Goal: Transaction & Acquisition: Purchase product/service

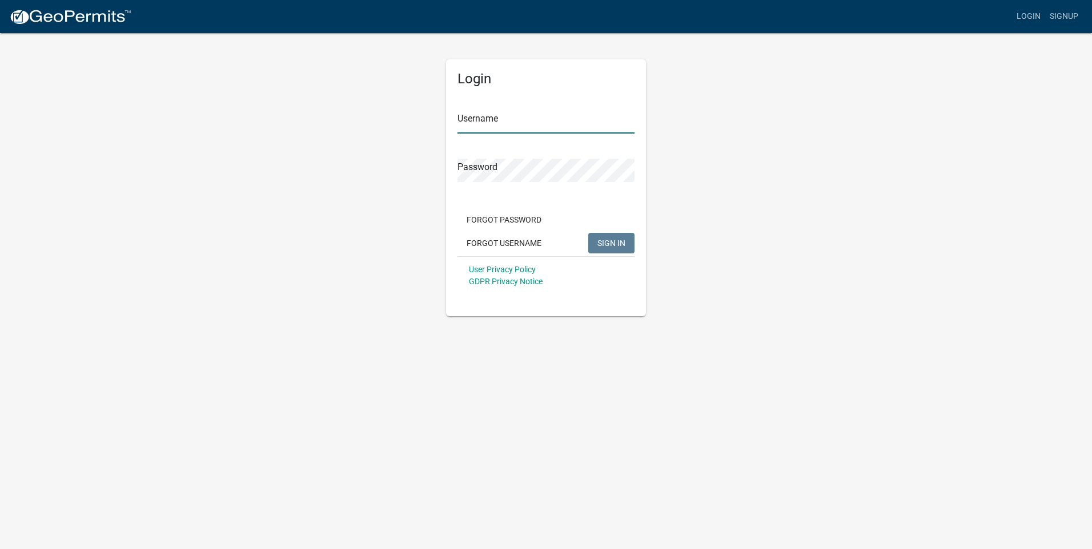
type input "Story Construction Co."
click at [609, 239] on span "SIGN IN" at bounding box center [611, 242] width 28 height 9
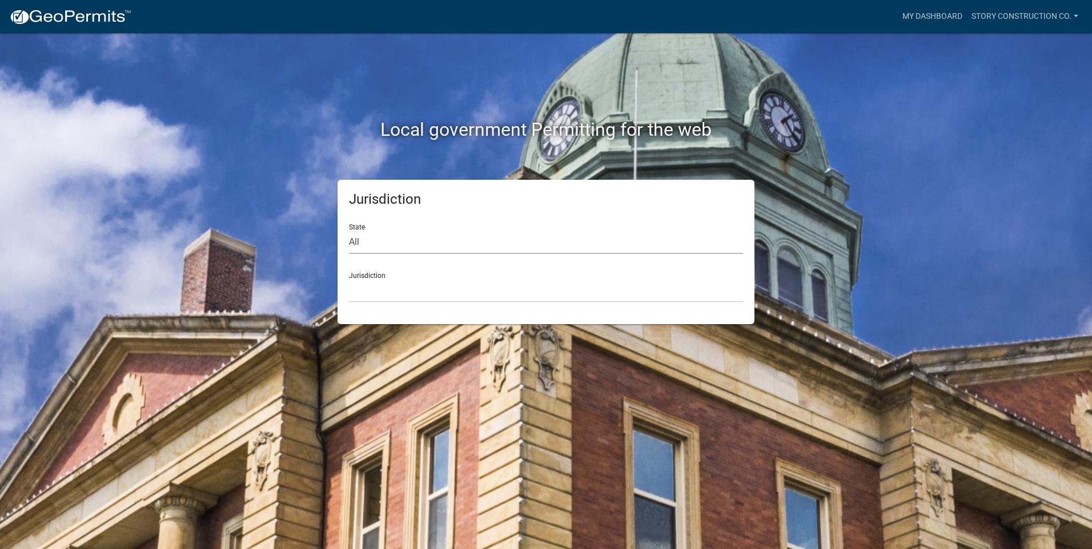
click at [380, 236] on select "All Colorado Georgia Indiana Iowa Kansas Minnesota Ohio South Carolina Wisconsin" at bounding box center [546, 242] width 394 height 23
select select "Iowa"
click at [349, 231] on select "All Colorado Georgia Indiana Iowa Kansas Minnesota Ohio South Carolina Wisconsin" at bounding box center [546, 242] width 394 height 23
click at [360, 268] on div "Jurisdiction Boone County, Iowa Butler County, Iowa Cerro Gordo County, Iowa Ci…" at bounding box center [546, 282] width 394 height 39
click at [372, 290] on select "Boone County, Iowa Butler County, Iowa Cerro Gordo County, Iowa City of Harlan,…" at bounding box center [546, 290] width 394 height 23
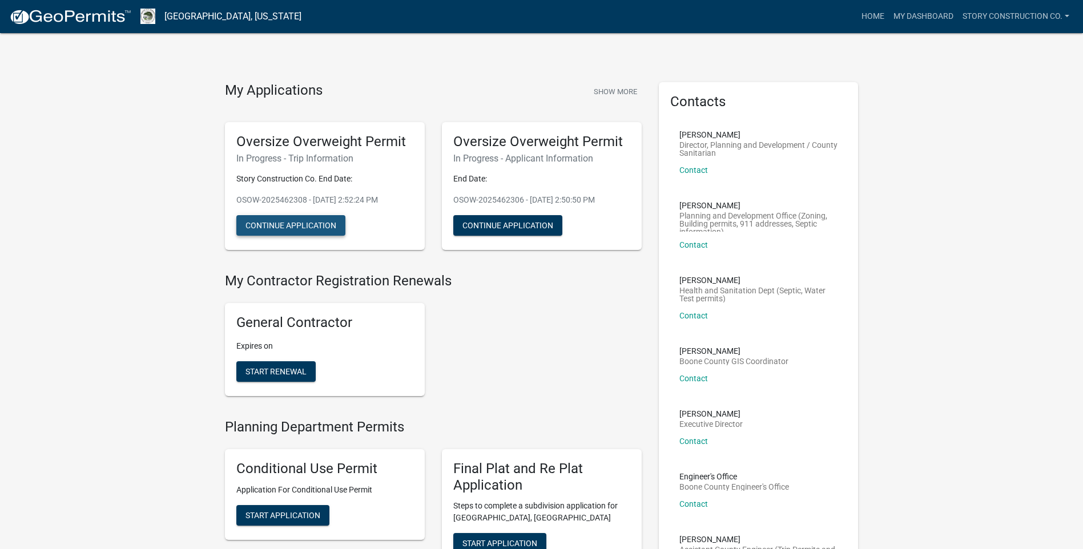
click at [268, 224] on button "Continue Application" at bounding box center [290, 225] width 109 height 21
click at [488, 220] on button "Continue Application" at bounding box center [507, 225] width 109 height 21
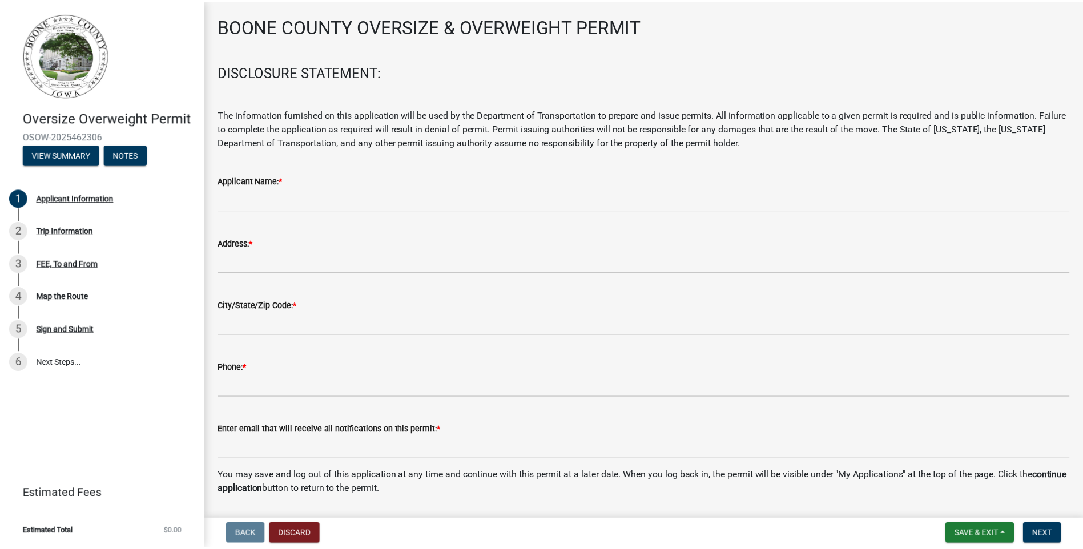
scroll to position [84, 0]
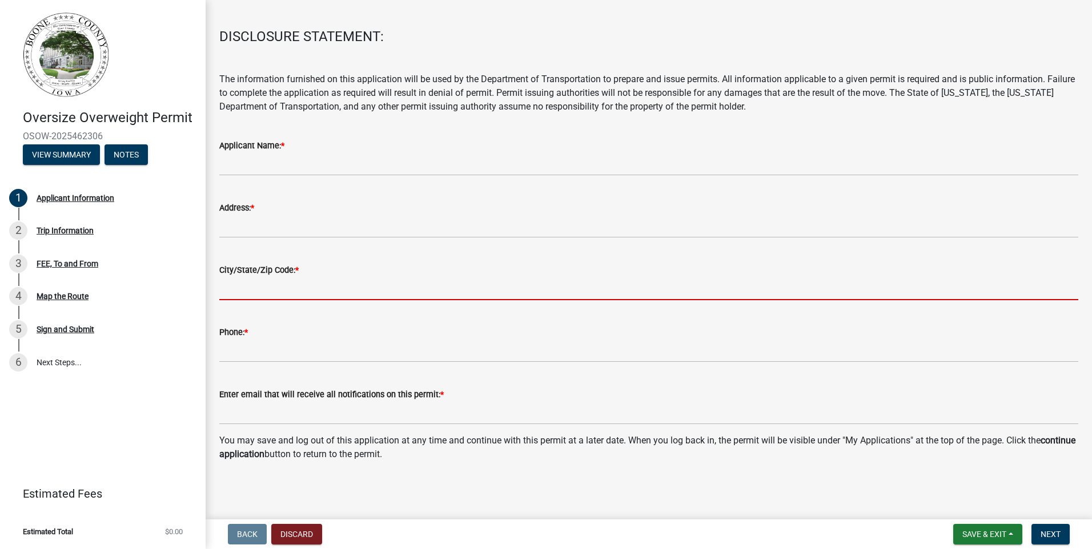
drag, startPoint x: 446, startPoint y: 278, endPoint x: 452, endPoint y: 275, distance: 6.7
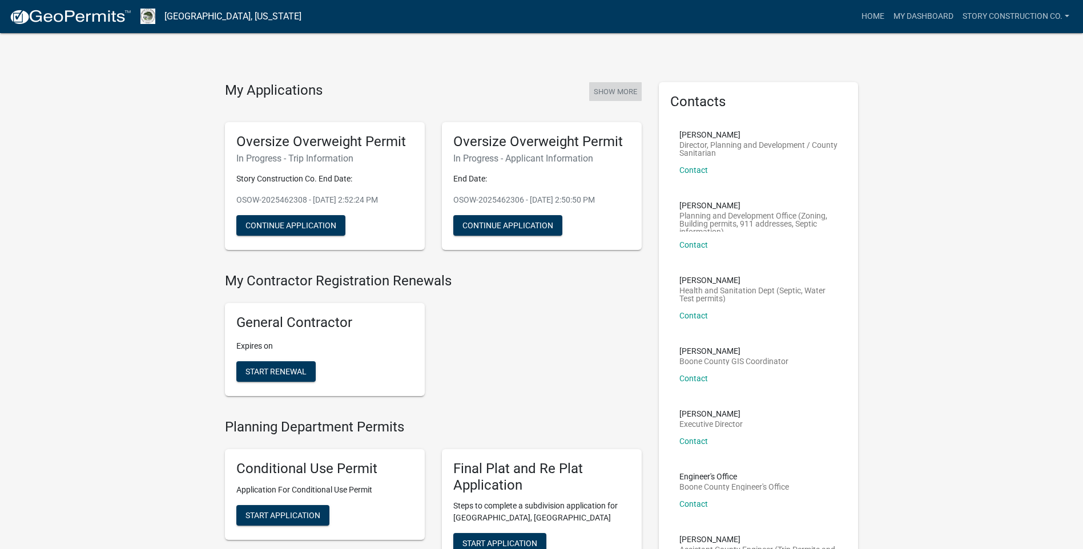
click at [607, 93] on button "Show More" at bounding box center [615, 91] width 53 height 19
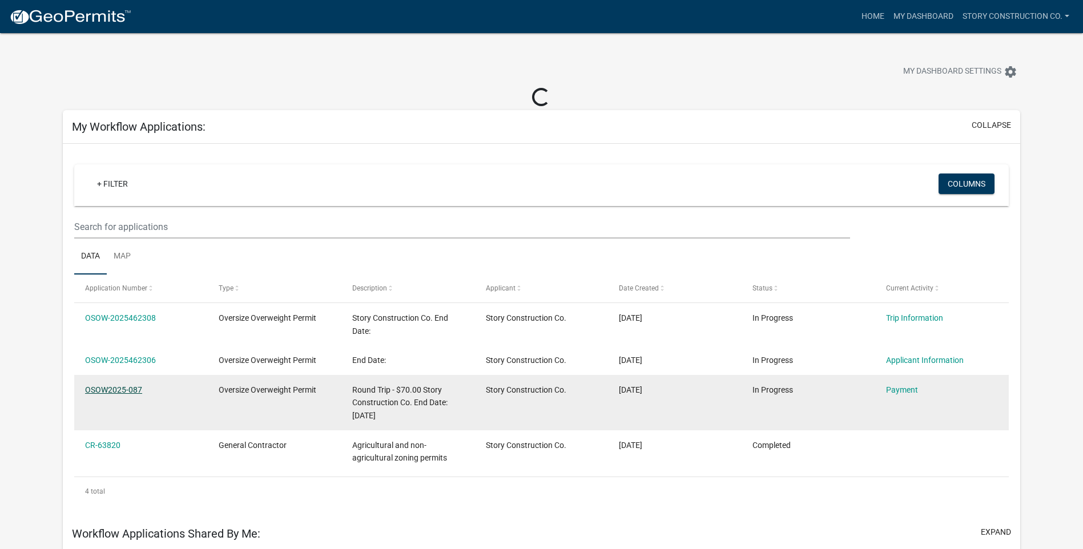
click at [103, 388] on link "OSOW2025-087" at bounding box center [113, 389] width 57 height 9
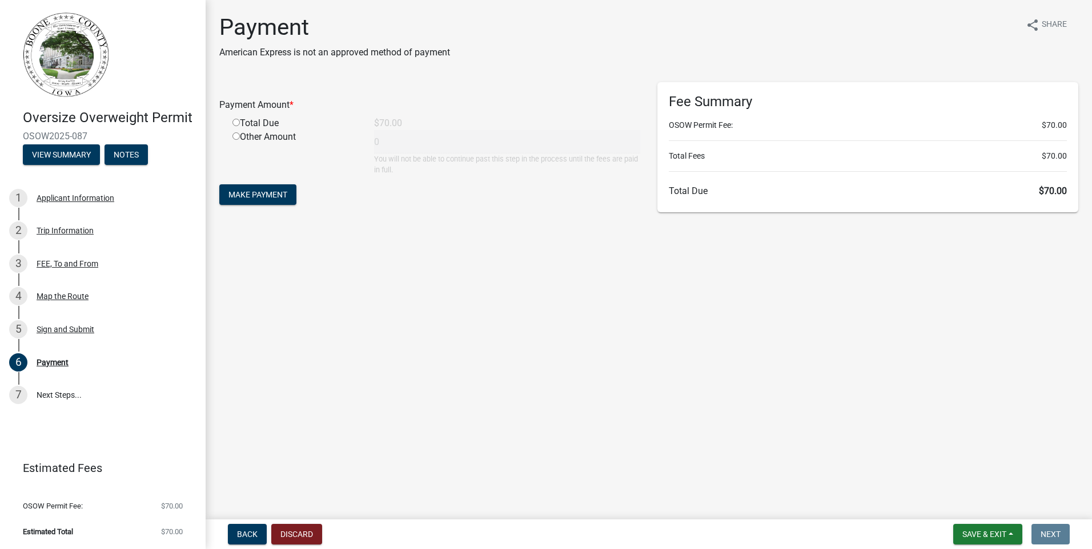
click at [235, 122] on input "radio" at bounding box center [235, 122] width 7 height 7
radio input "true"
type input "70"
click at [246, 191] on span "Make Payment" at bounding box center [257, 194] width 59 height 9
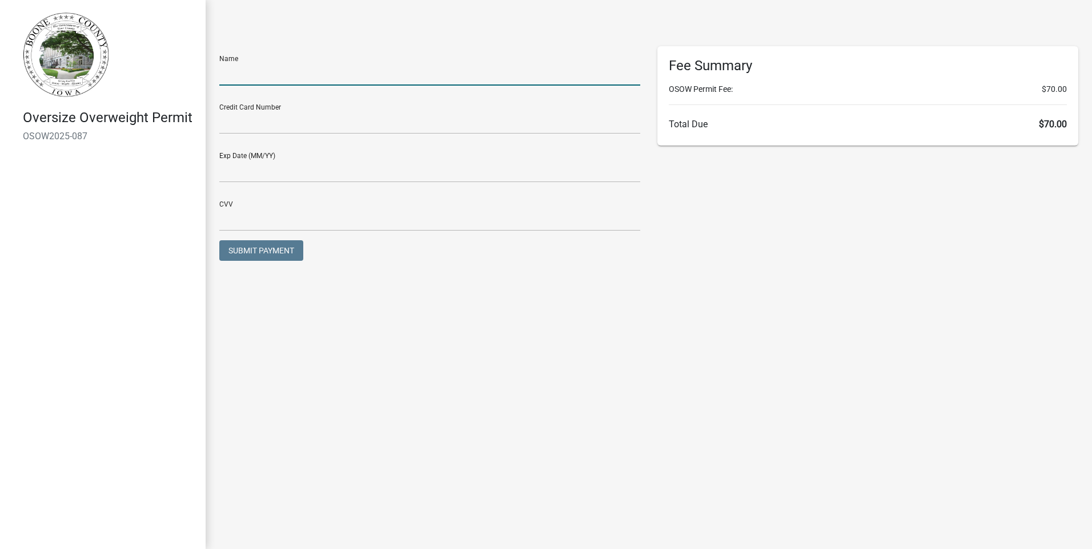
click at [228, 74] on input "text" at bounding box center [429, 73] width 421 height 23
type input "[PERSON_NAME]"
click at [245, 124] on input "text" at bounding box center [429, 122] width 421 height 23
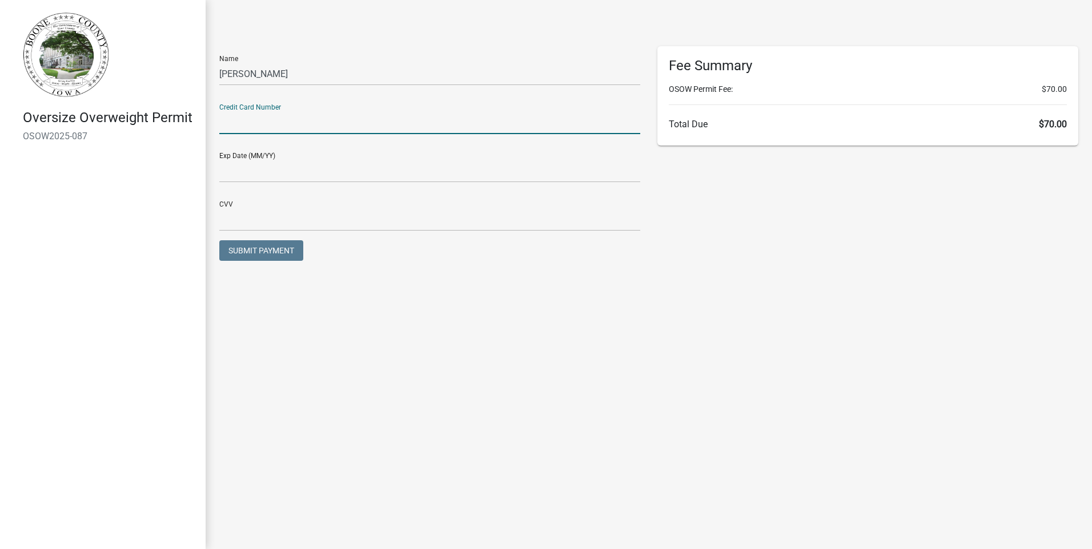
type input "[CREDIT_CARD_NUMBER]"
type input "09/27"
type input "465"
